Goal: Task Accomplishment & Management: Manage account settings

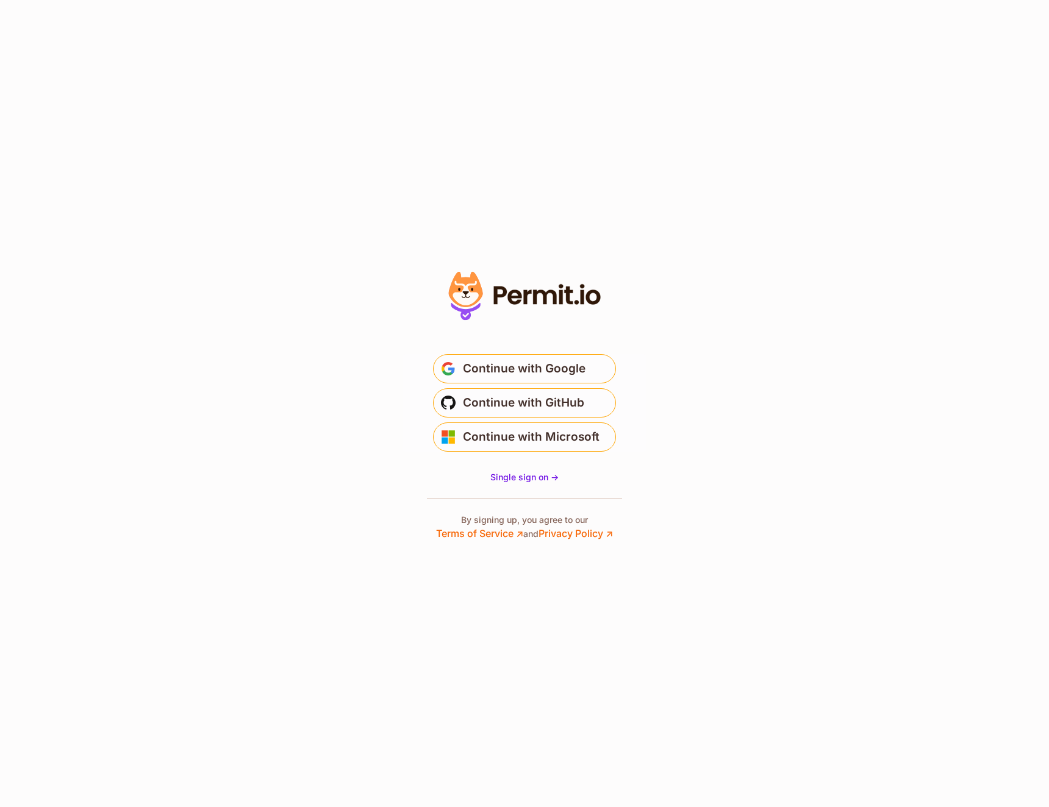
click at [514, 376] on span "Continue with Google" at bounding box center [524, 369] width 123 height 20
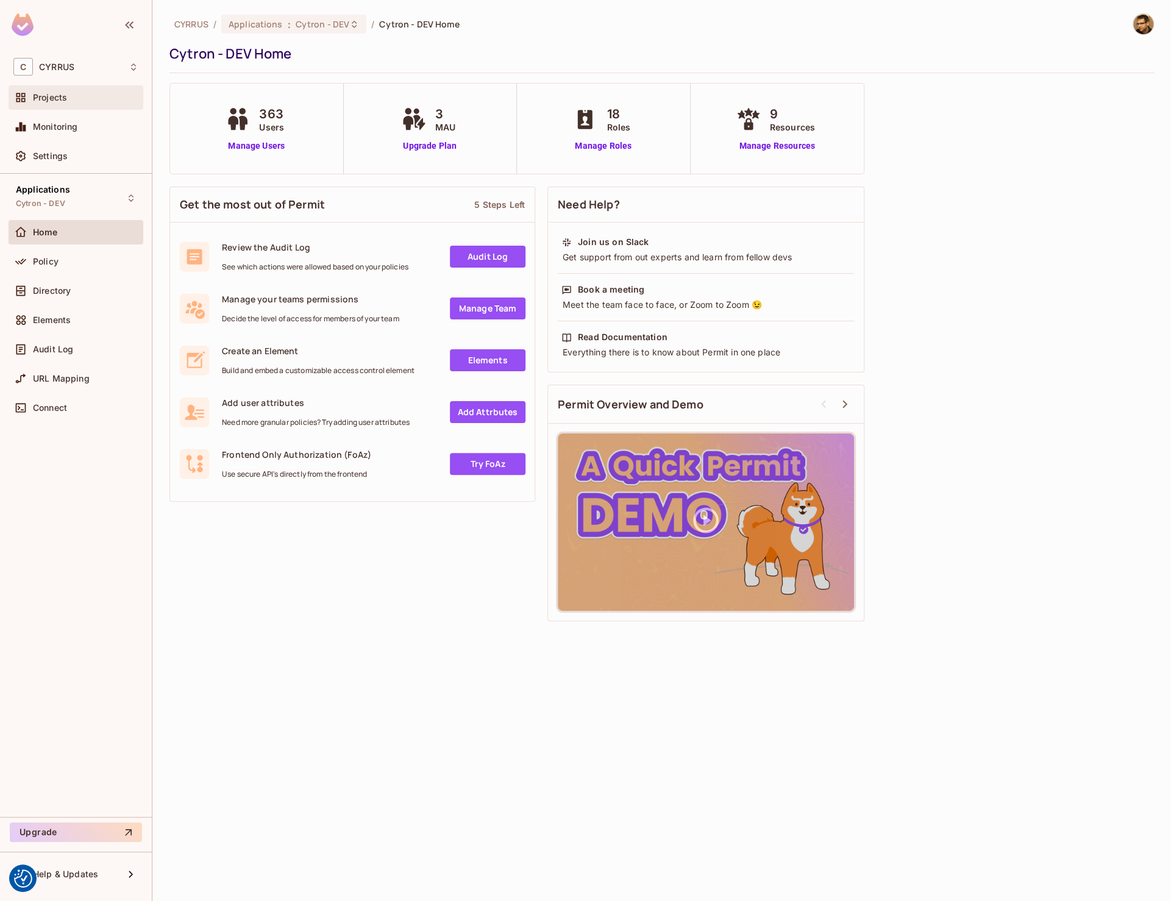
click at [66, 96] on span "Projects" at bounding box center [50, 98] width 34 height 10
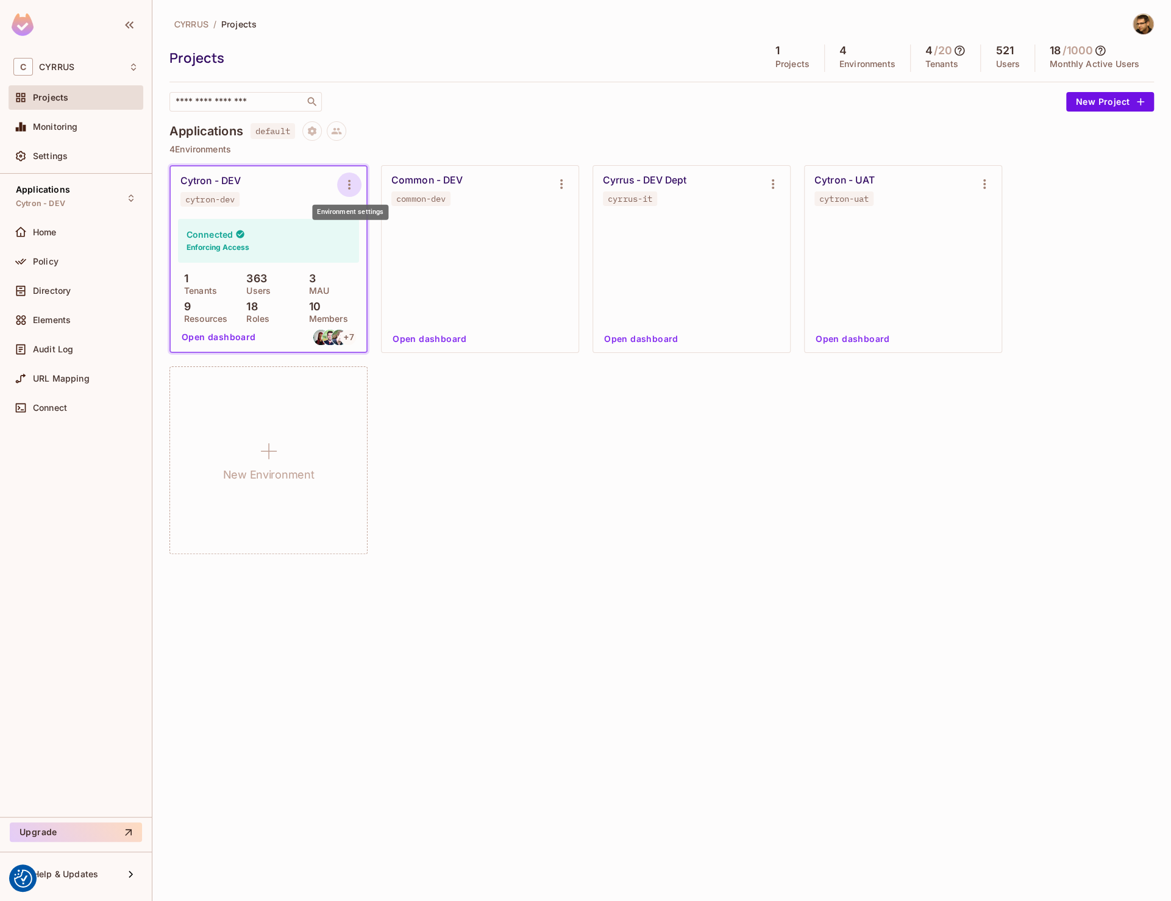
click at [348, 180] on icon "Environment settings" at bounding box center [349, 184] width 15 height 15
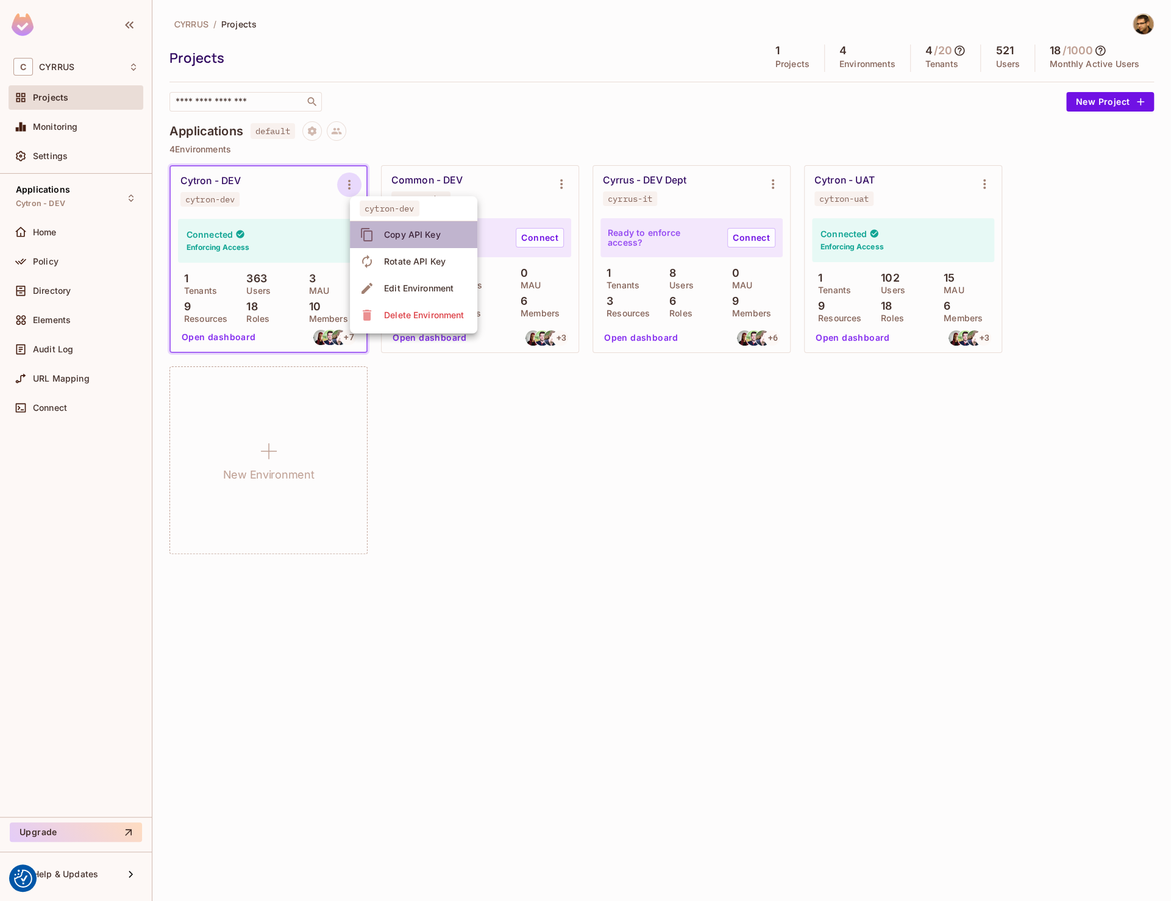
click at [421, 234] on div "Copy API Key" at bounding box center [412, 235] width 57 height 12
click at [65, 276] on div "Policy" at bounding box center [76, 263] width 135 height 29
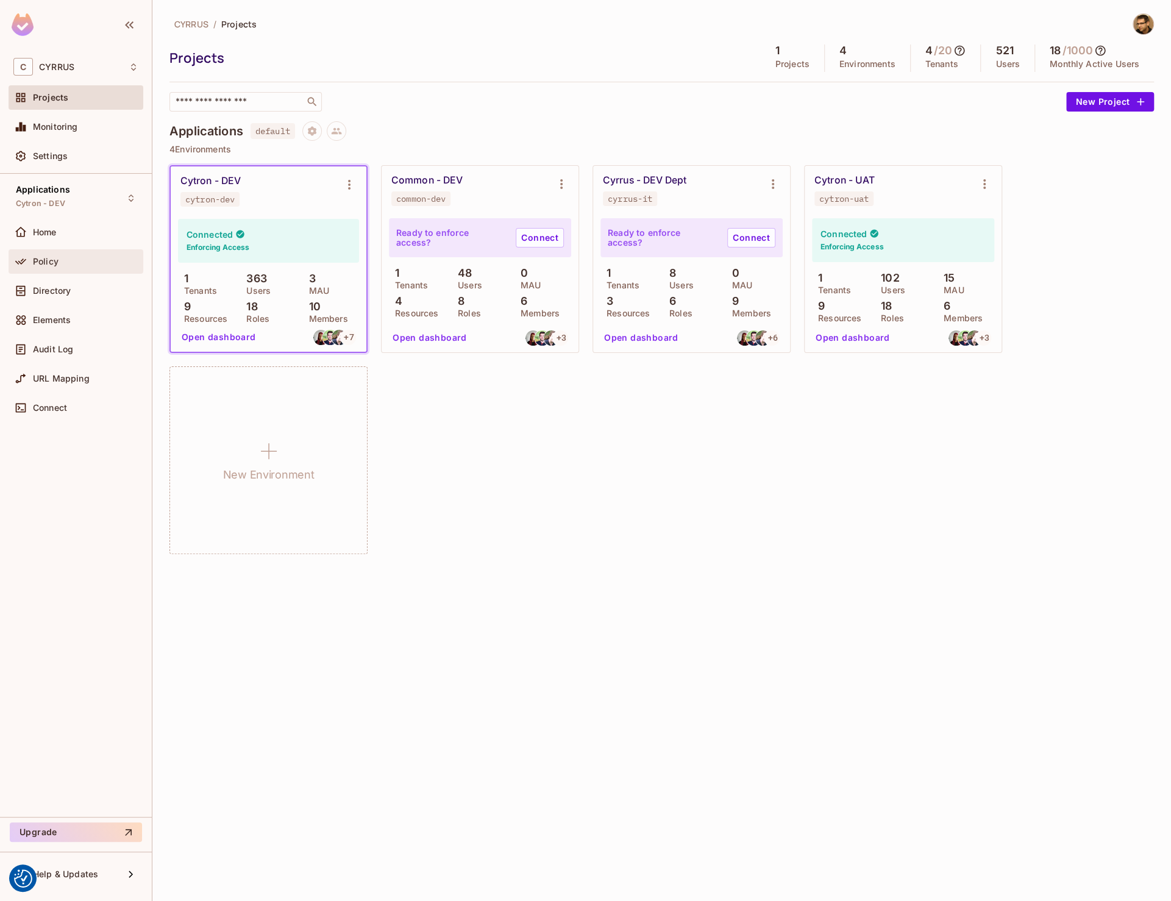
click at [62, 268] on div "Policy" at bounding box center [75, 261] width 125 height 15
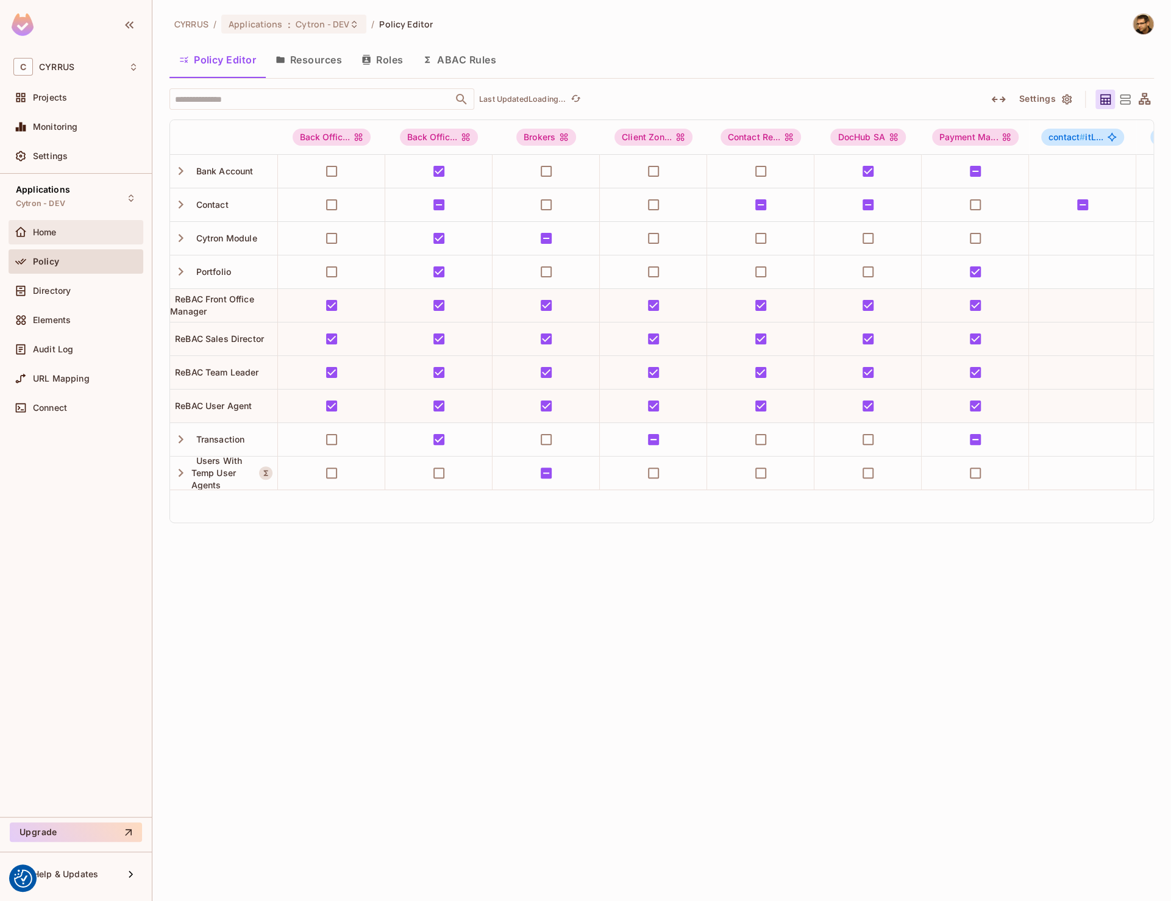
click at [48, 229] on span "Home" at bounding box center [45, 232] width 24 height 10
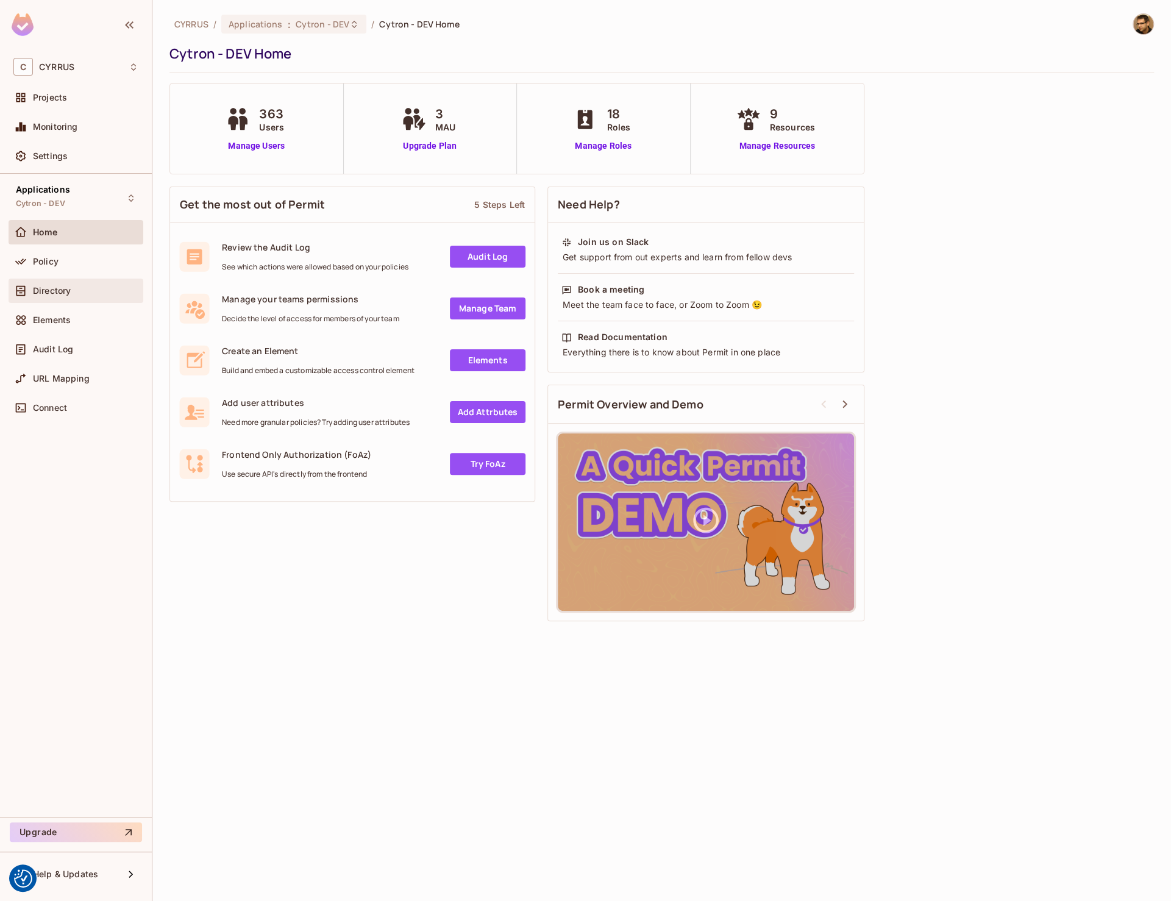
click at [71, 285] on div "Directory" at bounding box center [75, 291] width 125 height 15
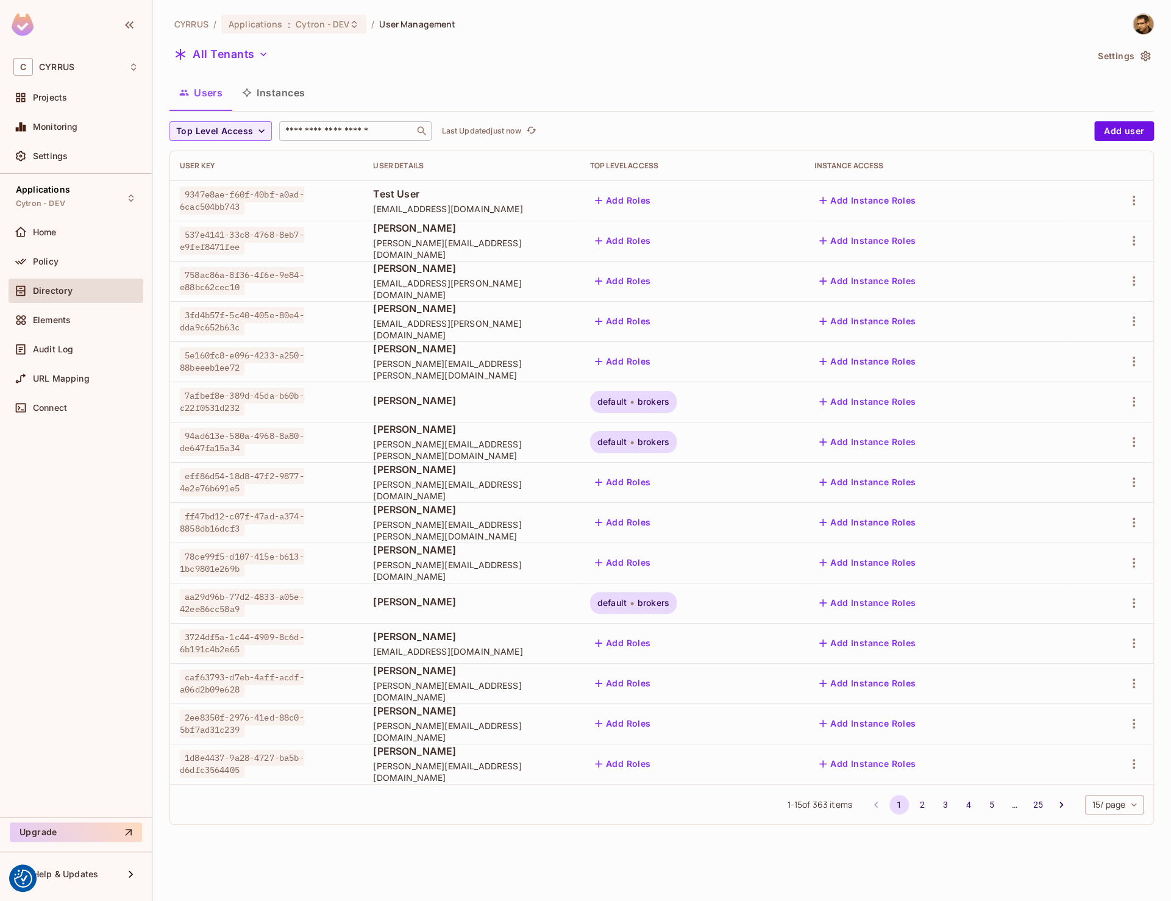
click at [337, 122] on div "​" at bounding box center [355, 131] width 152 height 20
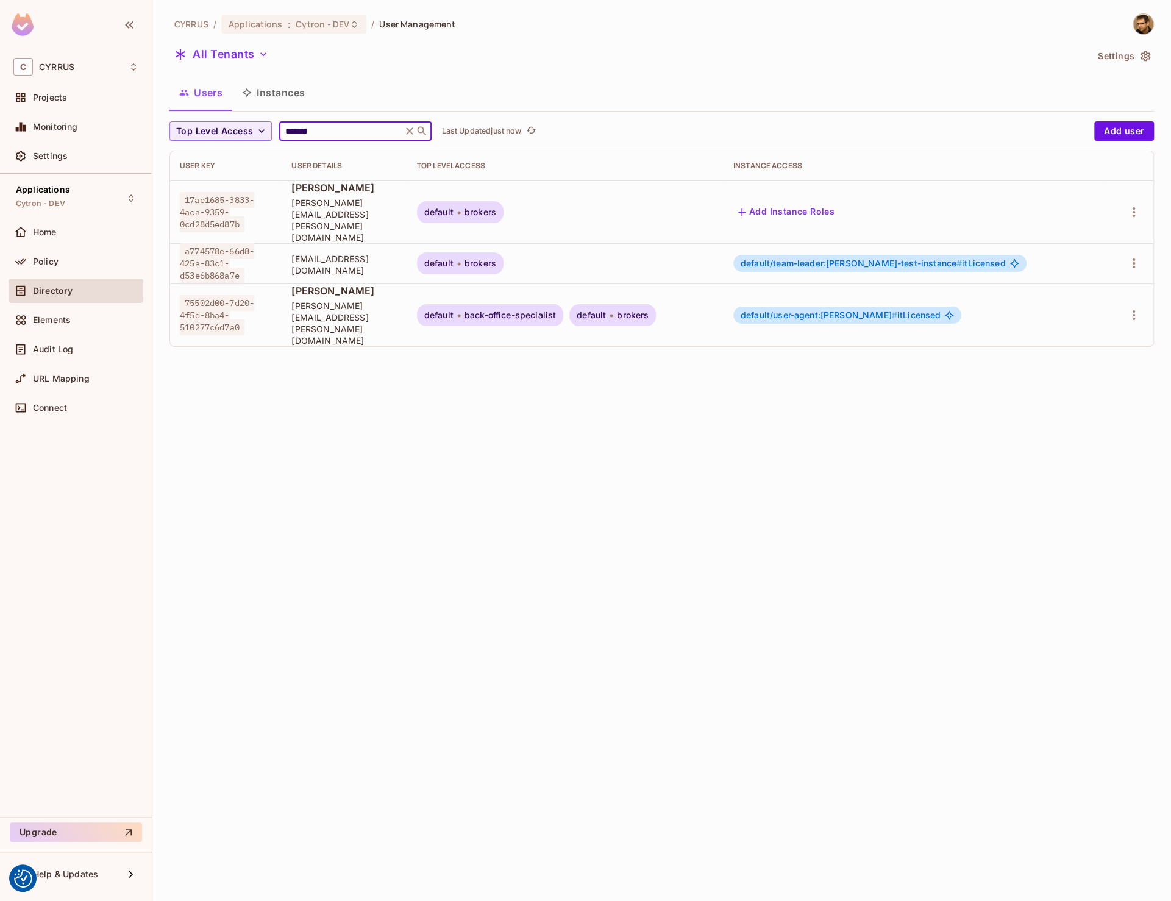
type input "*******"
drag, startPoint x: 623, startPoint y: 281, endPoint x: 704, endPoint y: 282, distance: 81.1
click at [563, 304] on div "default back-office-specialist" at bounding box center [490, 315] width 146 height 22
click at [1132, 308] on icon "button" at bounding box center [1134, 315] width 15 height 15
click at [1076, 340] on div "Top Level Roles" at bounding box center [1088, 336] width 66 height 12
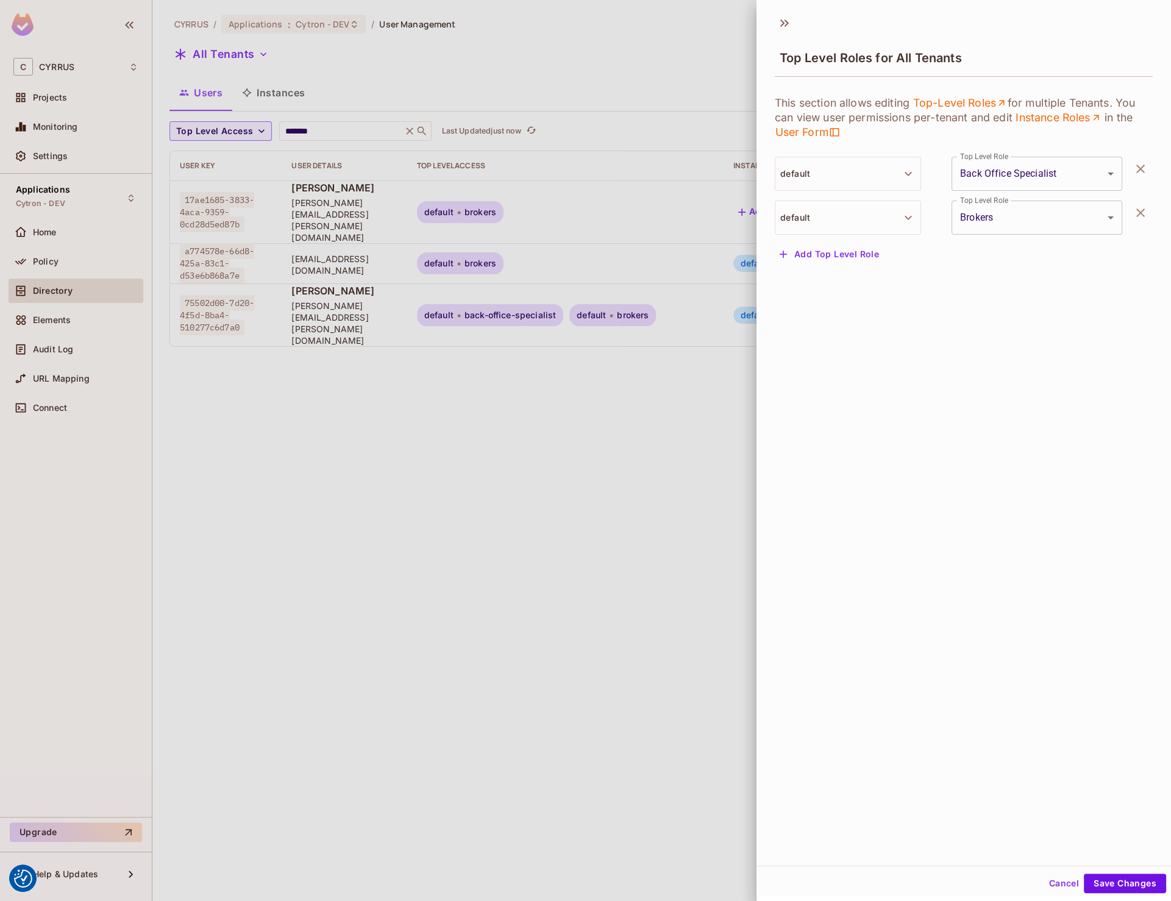
click at [1138, 174] on icon "button" at bounding box center [1140, 169] width 15 height 15
click at [1109, 874] on div "Cancel Save Changes" at bounding box center [964, 883] width 415 height 29
click at [1113, 888] on button "Save Changes" at bounding box center [1125, 884] width 82 height 20
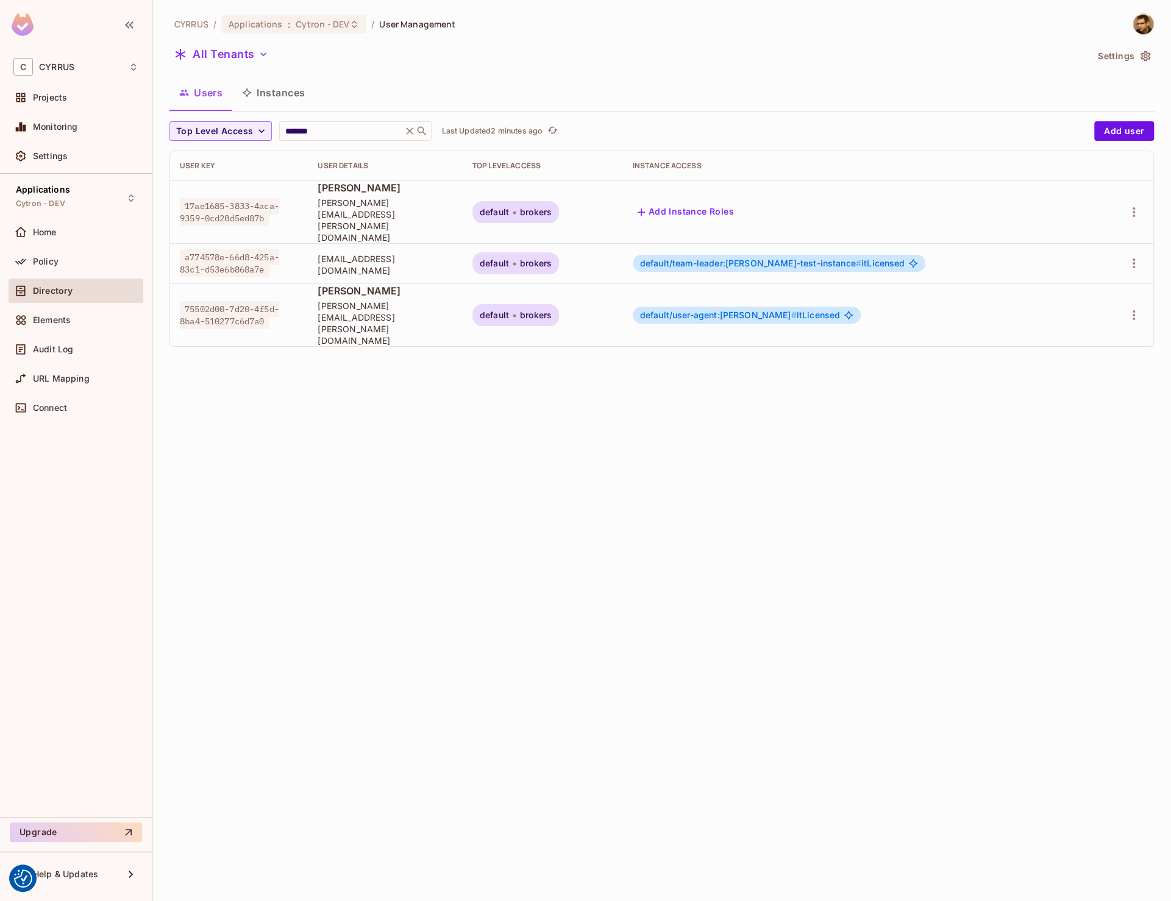
click at [290, 307] on div "Top Level Access ******* ​ Last Updated 2 minutes ago Add user User Key User De…" at bounding box center [662, 238] width 985 height 235
click at [299, 290] on td "75502d00-7d20-4f5d-8ba4-510277c6d7a0" at bounding box center [239, 315] width 138 height 63
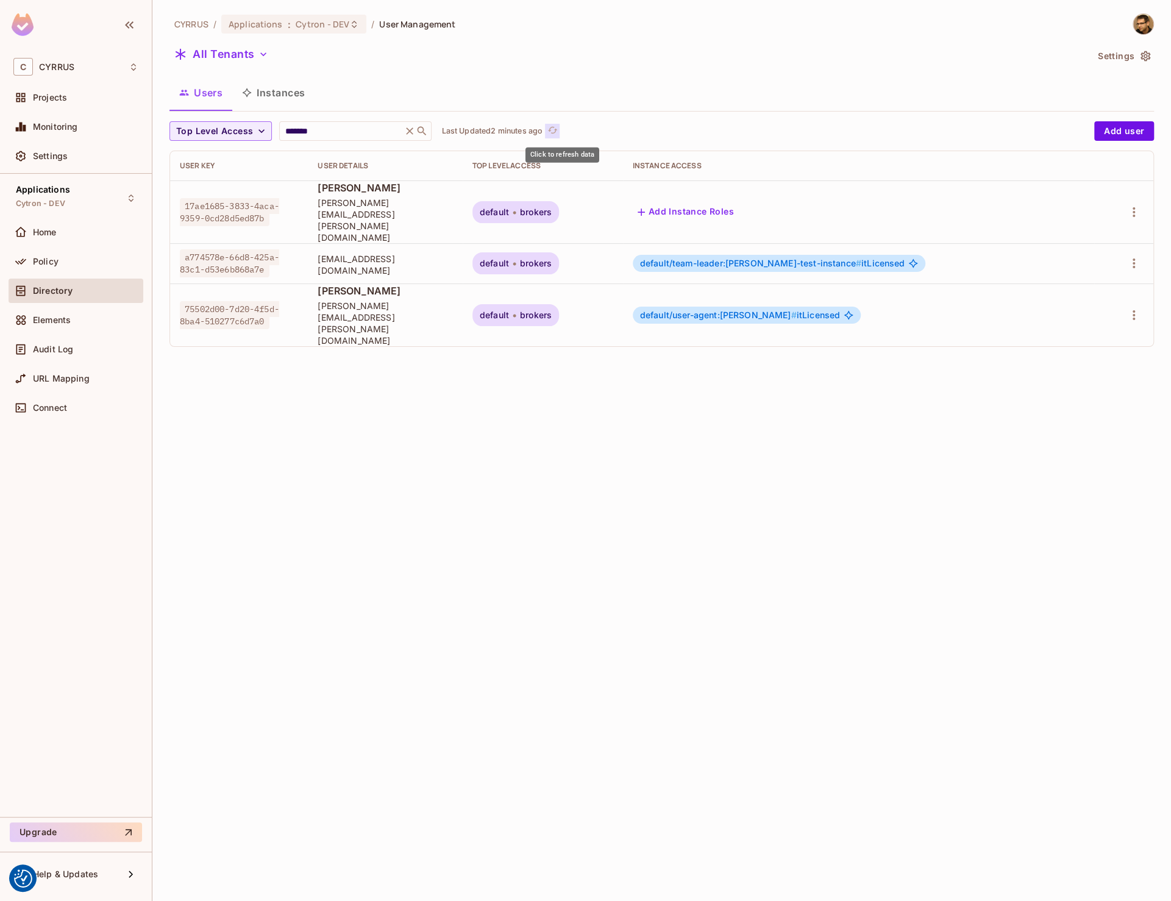
click at [558, 134] on icon "refresh" at bounding box center [553, 130] width 10 height 10
click at [552, 130] on icon "refresh" at bounding box center [546, 130] width 10 height 10
click at [538, 134] on button "Click to refresh data" at bounding box center [531, 131] width 15 height 15
click at [444, 452] on div "CYRRUS / Applications : Cytron - DEV / User Management All Tenants Settings Use…" at bounding box center [661, 450] width 1019 height 901
